Goal: Obtain resource: Download file/media

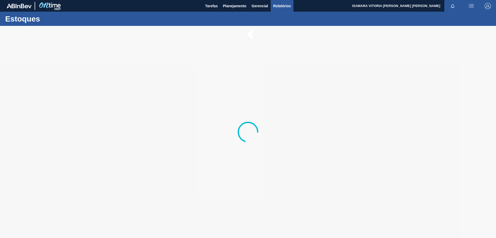
click at [284, 8] on span "Relatórios" at bounding box center [283, 6] width 18 height 6
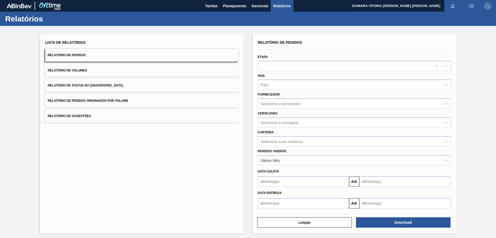
click at [307, 130] on div "Carteira Selecione suas carteiras" at bounding box center [354, 137] width 193 height 18
click at [307, 125] on div "Selecione a cervejaria" at bounding box center [349, 121] width 183 height 7
type input "br18"
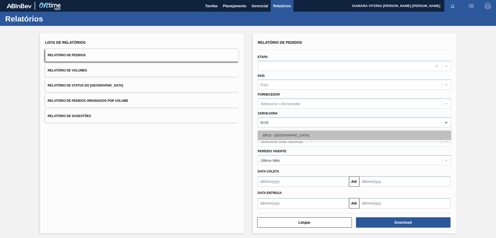
click at [300, 139] on div "BR18 - Pernambuco" at bounding box center [354, 135] width 193 height 10
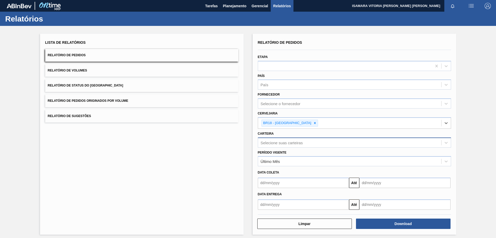
click at [296, 145] on div "Selecione suas carteiras" at bounding box center [349, 142] width 183 height 7
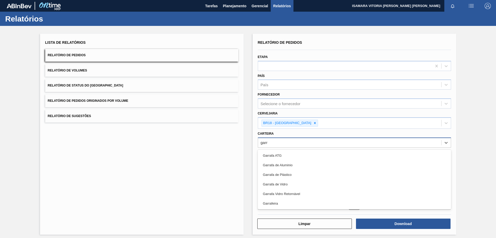
type input "garra"
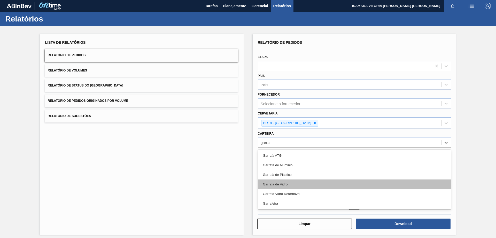
click at [292, 183] on div "Garrafa de Vidro" at bounding box center [354, 184] width 193 height 10
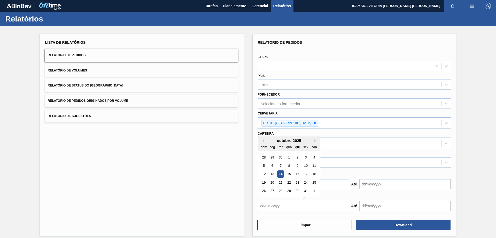
click at [343, 205] on input "text" at bounding box center [303, 205] width 91 height 10
click at [281, 173] on div "14" at bounding box center [280, 173] width 7 height 7
type input "14/10/2025"
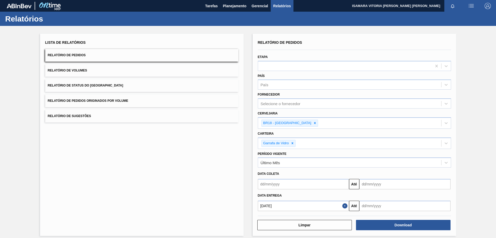
click at [395, 201] on input "text" at bounding box center [405, 205] width 91 height 10
click at [407, 192] on div "31" at bounding box center [407, 190] width 7 height 7
type input "31/10/2025"
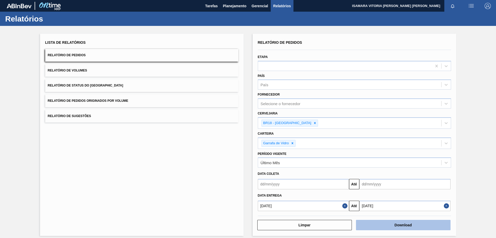
click at [410, 225] on button "Download" at bounding box center [403, 224] width 95 height 10
